Goal: Register for event/course

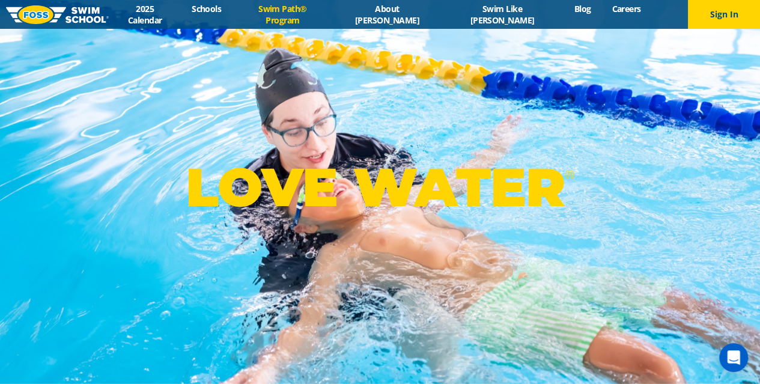
click at [309, 17] on link "Swim Path® Program" at bounding box center [283, 14] width 102 height 23
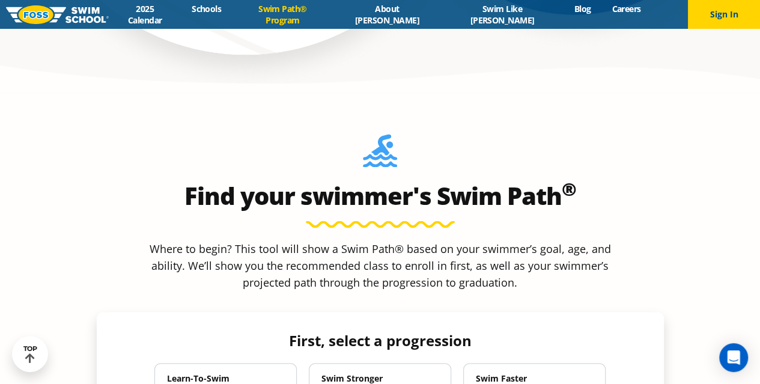
scroll to position [1022, 0]
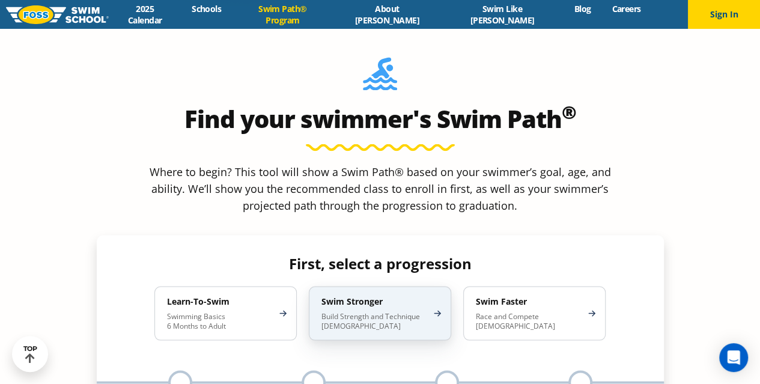
click at [381, 296] on h4 "Swim Stronger" at bounding box center [374, 301] width 105 height 11
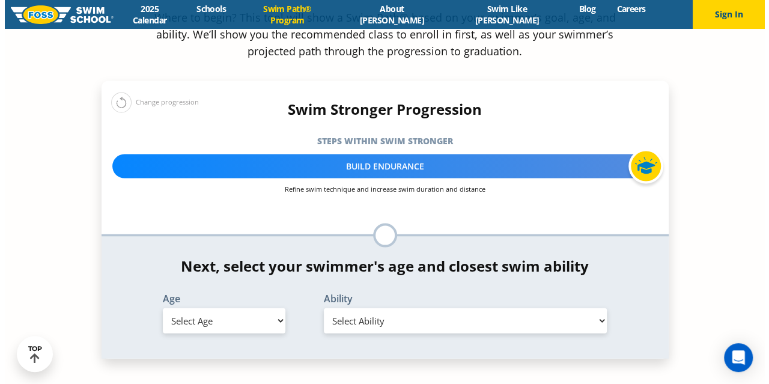
scroll to position [1202, 0]
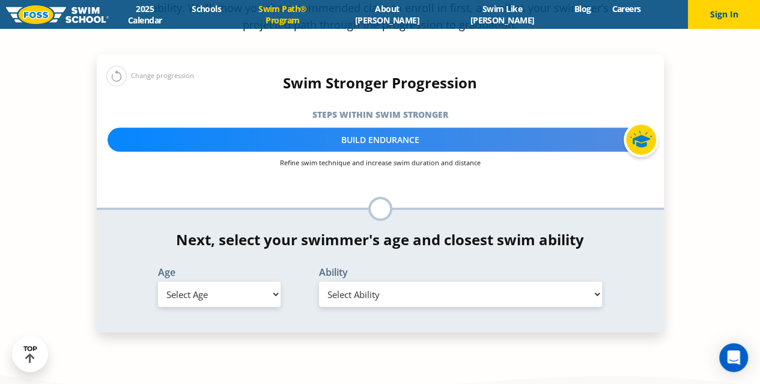
click at [222, 282] on select "Select Age [DEMOGRAPHIC_DATA] months - 1 year 1 year 2 years 3 years 4 years 5 …" at bounding box center [219, 294] width 123 height 25
select select "11-years-"
click at [158, 282] on select "Select Age [DEMOGRAPHIC_DATA] months - 1 year 1 year 2 years 3 years 4 years 5 …" at bounding box center [219, 294] width 123 height 25
click at [364, 282] on select "Select Ability First in-water experience When in the water, reliant on a life j…" at bounding box center [461, 294] width 284 height 25
select select "11-years--unsureor-my-swimmer-does-not-fit-within-any-of-these"
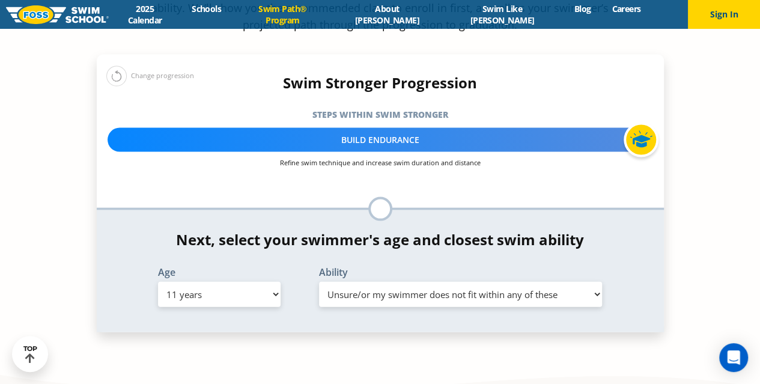
click at [319, 282] on select "Select Ability First in-water experience When in the water, reliant on a life j…" at bounding box center [461, 294] width 284 height 25
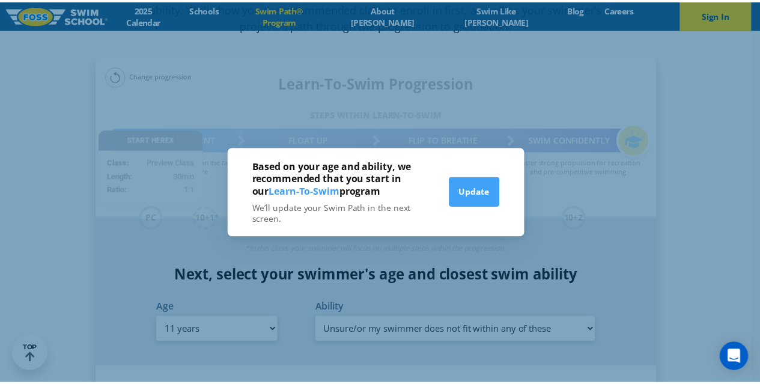
scroll to position [1211, 0]
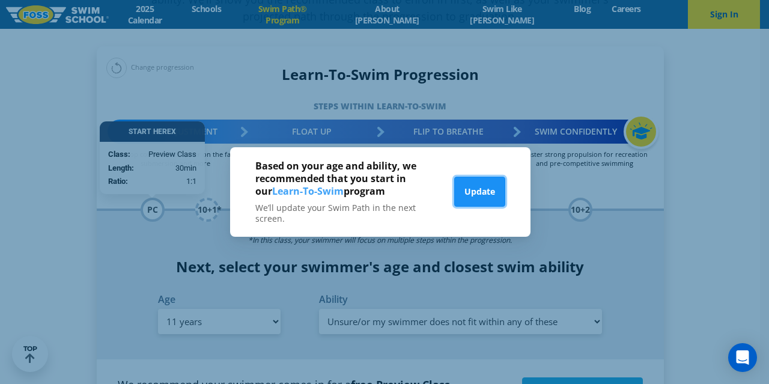
click at [481, 195] on button "Update" at bounding box center [479, 192] width 51 height 30
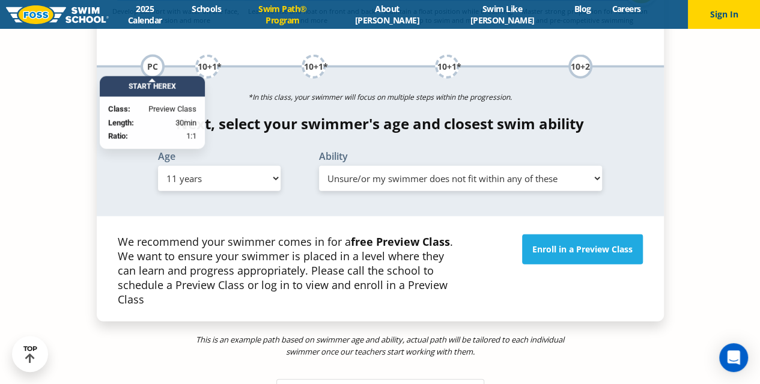
scroll to position [1271, 0]
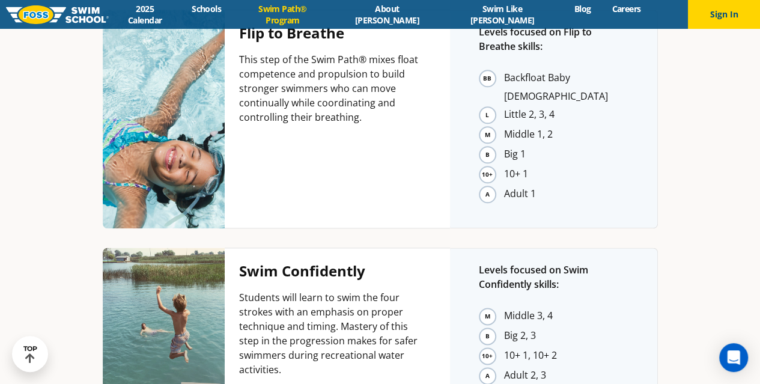
scroll to position [2874, 0]
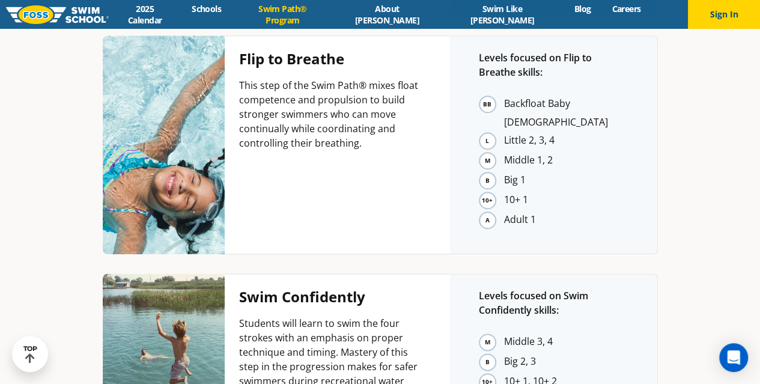
click at [540, 373] on li "10+ 1, 10+ 2" at bounding box center [566, 382] width 124 height 19
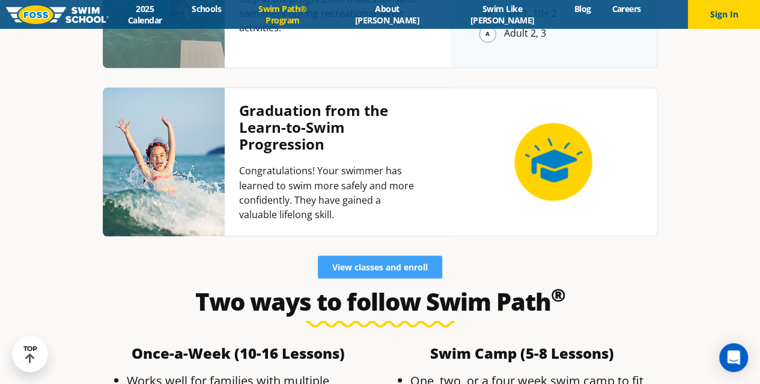
scroll to position [3175, 0]
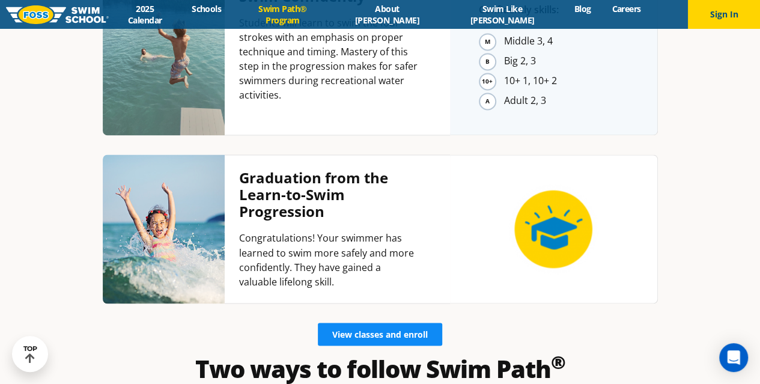
click at [408, 330] on span "View classes and enroll" at bounding box center [380, 334] width 96 height 8
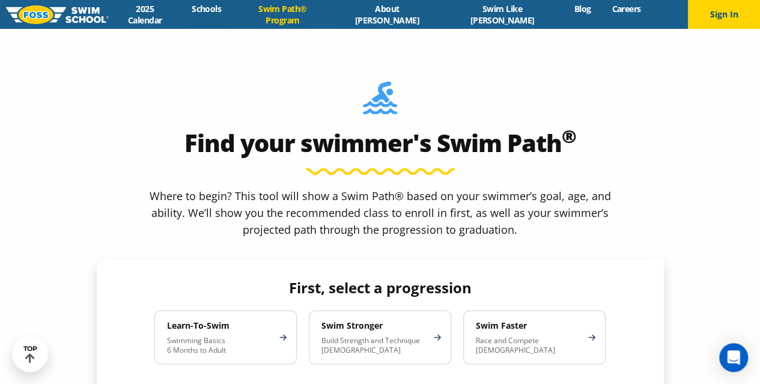
scroll to position [962, 0]
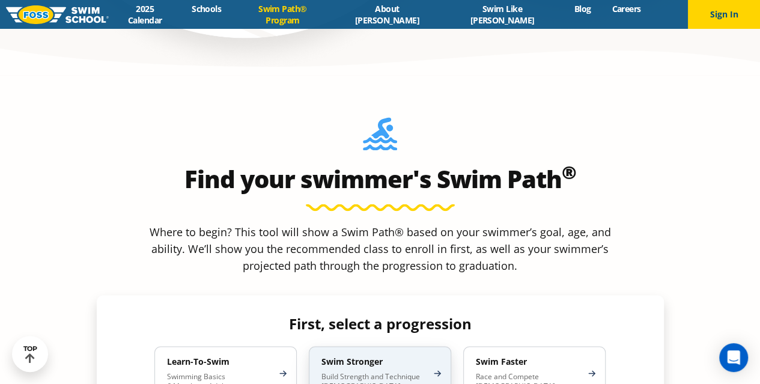
click at [373, 371] on p "Build Strength and Technique [DEMOGRAPHIC_DATA]" at bounding box center [374, 380] width 105 height 19
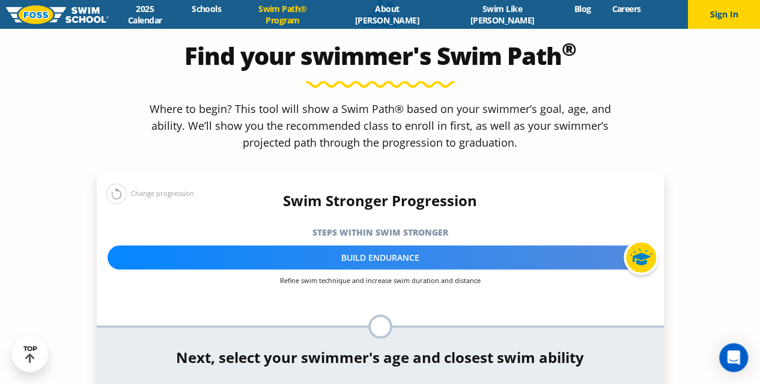
scroll to position [1082, 0]
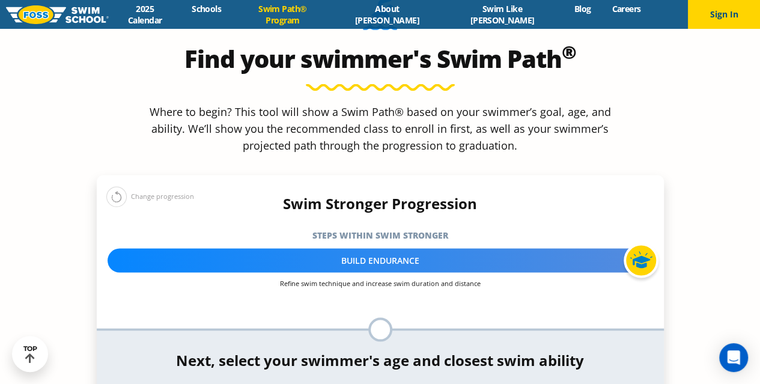
select select "11-years-"
select select "11-years--uncomfortable-putting-face-in-the-water-andor-getting-water-on-ears-w…"
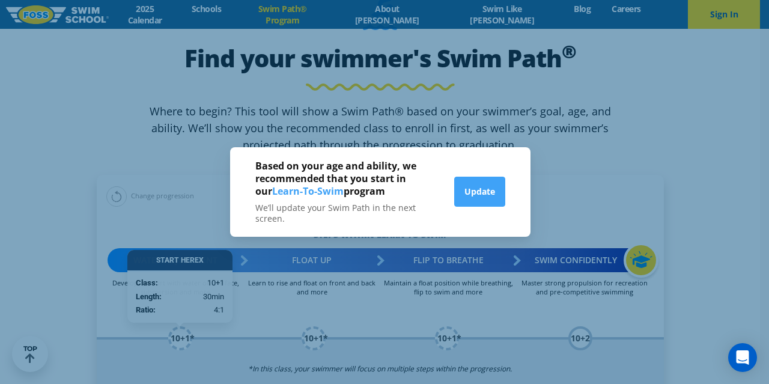
click at [301, 189] on span "Learn-To-Swim" at bounding box center [308, 191] width 72 height 13
click at [457, 191] on button "Update" at bounding box center [479, 192] width 51 height 30
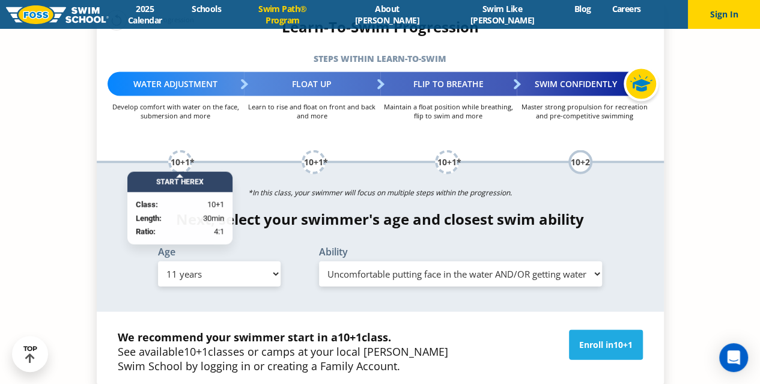
scroll to position [1262, 0]
